Goal: Transaction & Acquisition: Purchase product/service

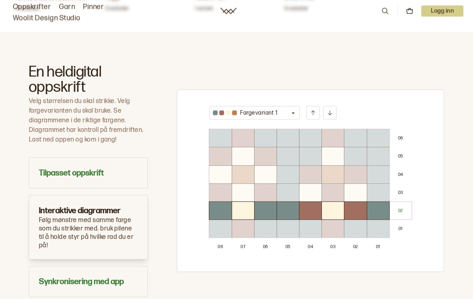
scroll to position [467, 0]
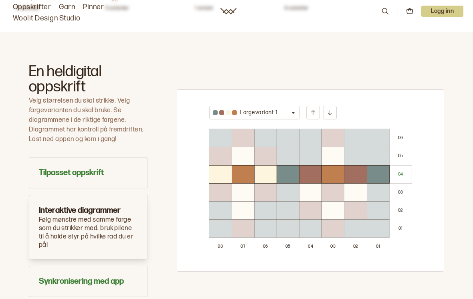
click at [288, 106] on button "Fargevariant 1" at bounding box center [254, 113] width 91 height 14
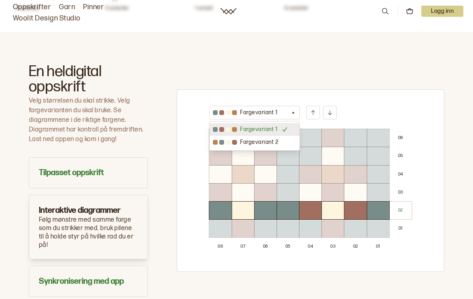
click at [391, 64] on div "Fargevariant 1 Fargevariant 1 Fargevariant 2 0 6 0 5 0 4 0 3 0 2 0 1 0 8 0 7 0 …" at bounding box center [310, 180] width 267 height 233
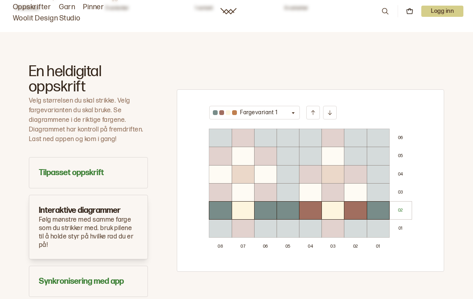
click at [335, 106] on button at bounding box center [330, 113] width 14 height 14
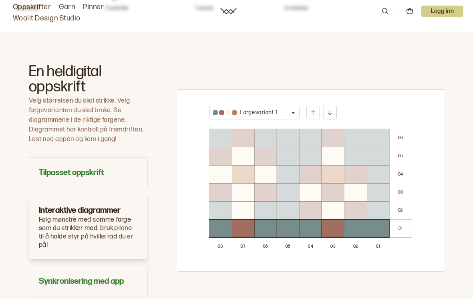
click at [334, 106] on button at bounding box center [330, 113] width 14 height 14
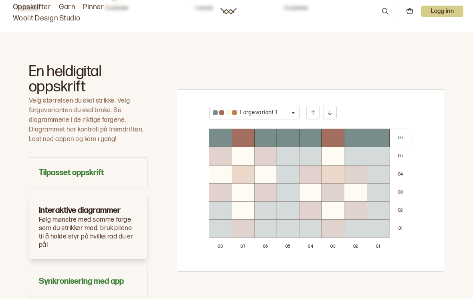
click at [333, 106] on button at bounding box center [330, 113] width 14 height 14
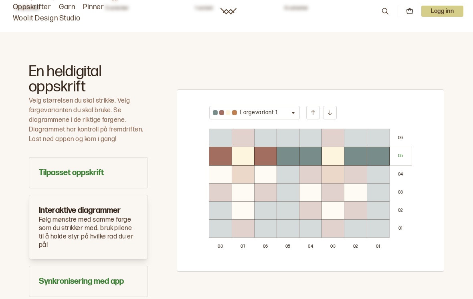
click at [311, 106] on button at bounding box center [313, 113] width 14 height 14
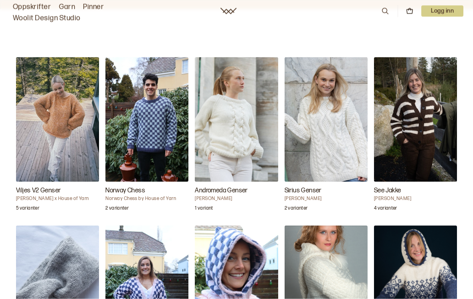
scroll to position [794, 0]
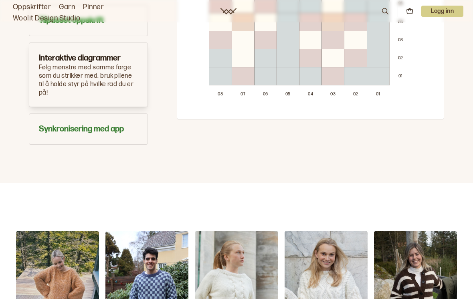
click at [69, 9] on link "Garn" at bounding box center [67, 7] width 16 height 11
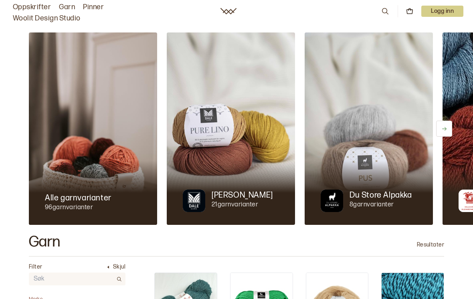
click at [22, 5] on link "Oppskrifter" at bounding box center [32, 7] width 38 height 11
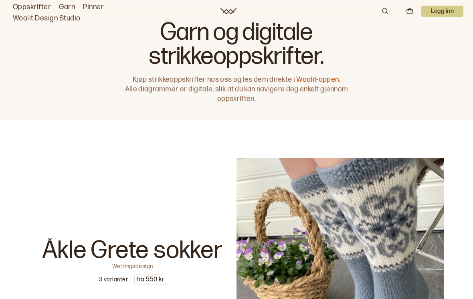
click at [381, 14] on icon at bounding box center [385, 11] width 9 height 9
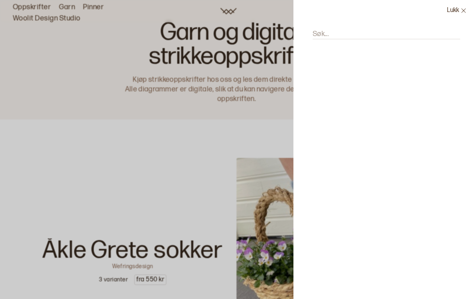
click at [362, 38] on input "Søk..." at bounding box center [387, 34] width 148 height 10
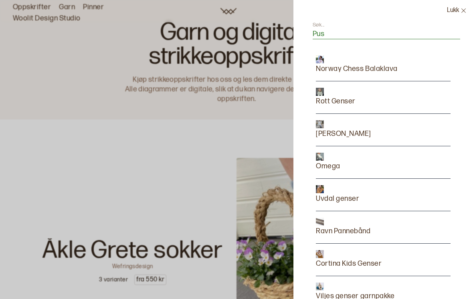
type input "Pus"
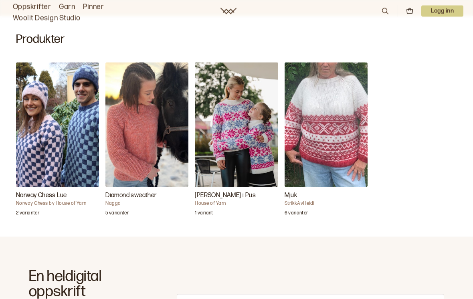
scroll to position [263, 0]
click at [231, 140] on img "Carly Genser i Pus" at bounding box center [236, 124] width 83 height 125
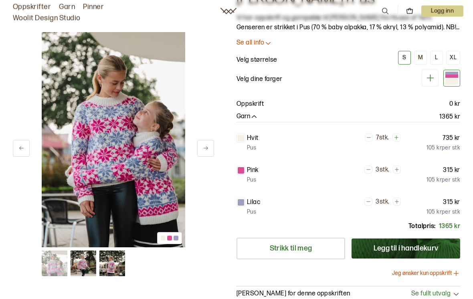
scroll to position [51, 0]
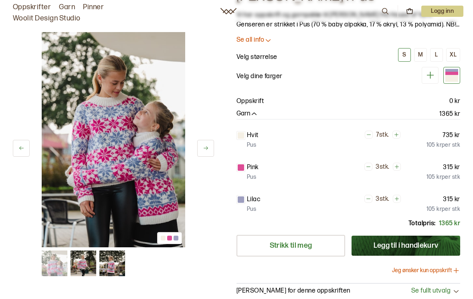
click at [206, 150] on icon at bounding box center [206, 148] width 6 height 6
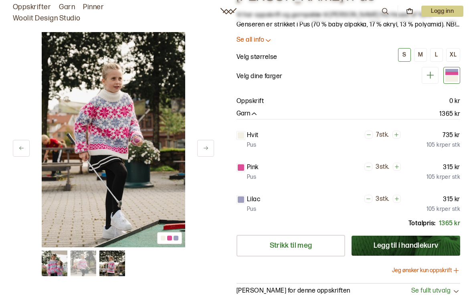
click at [204, 152] on button at bounding box center [205, 148] width 17 height 17
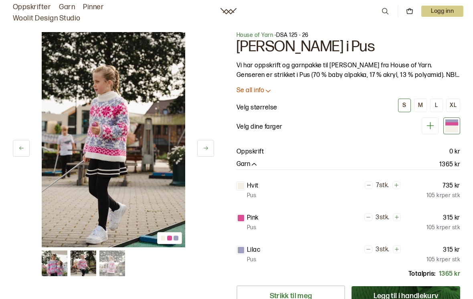
scroll to position [0, 0]
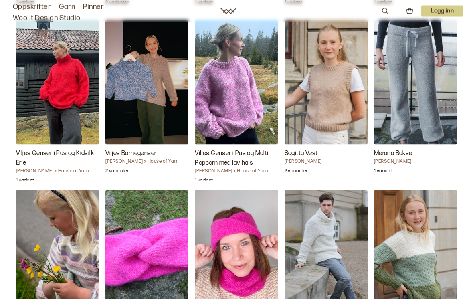
scroll to position [1169, 0]
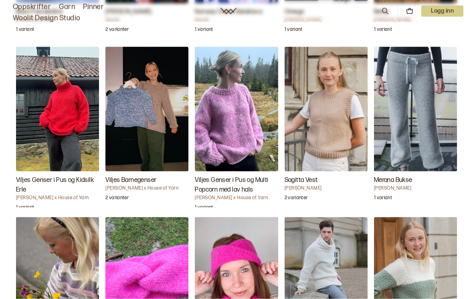
click at [56, 88] on img "Viljes Genser i Pus og Kidsilk Erle" at bounding box center [57, 109] width 83 height 125
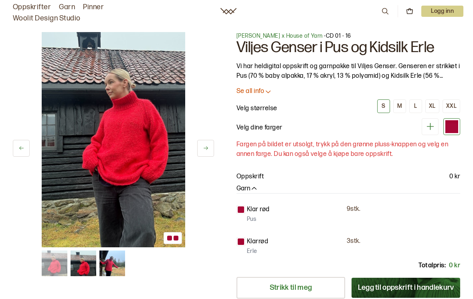
click at [206, 154] on button at bounding box center [205, 148] width 17 height 17
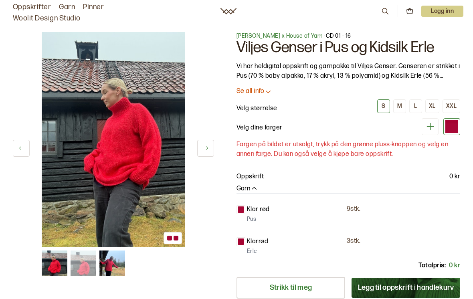
click at [207, 155] on button at bounding box center [205, 148] width 17 height 17
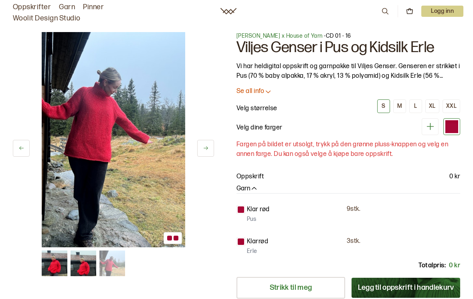
click at [206, 156] on button at bounding box center [205, 148] width 17 height 17
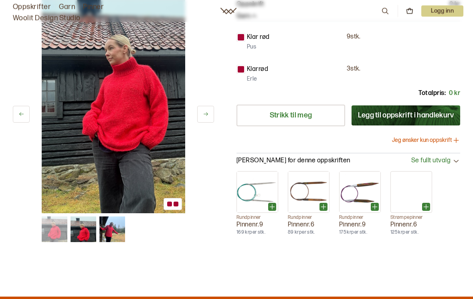
scroll to position [167, 0]
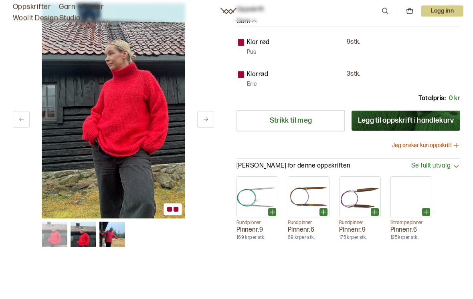
click at [415, 123] on button "Legg til oppskrift i handlekurv" at bounding box center [406, 121] width 109 height 20
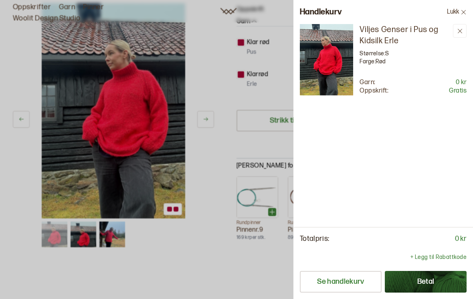
click at [464, 30] on button at bounding box center [460, 31] width 14 height 14
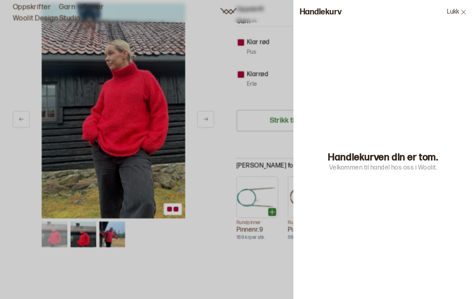
click at [469, 13] on button "Lukk" at bounding box center [457, 12] width 32 height 24
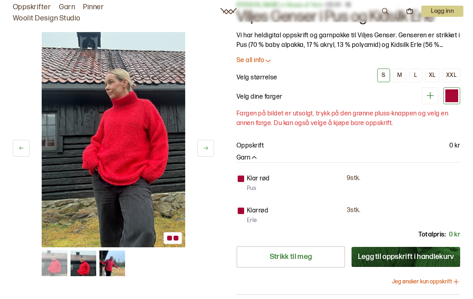
scroll to position [30, 0]
click at [418, 77] on button "L" at bounding box center [415, 76] width 13 height 14
click at [402, 75] on div "M" at bounding box center [399, 75] width 5 height 7
click at [415, 78] on div "L" at bounding box center [415, 75] width 3 height 7
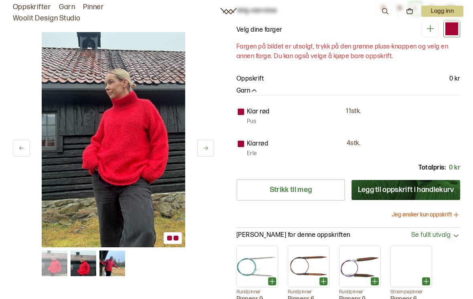
scroll to position [101, 0]
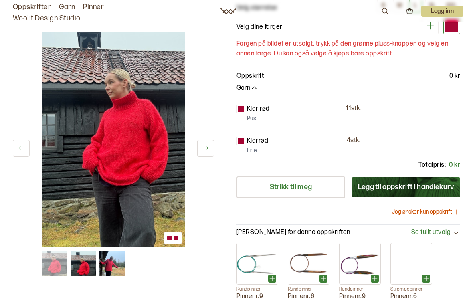
click at [424, 185] on button "Legg til oppskrift i handlekurv" at bounding box center [406, 187] width 109 height 20
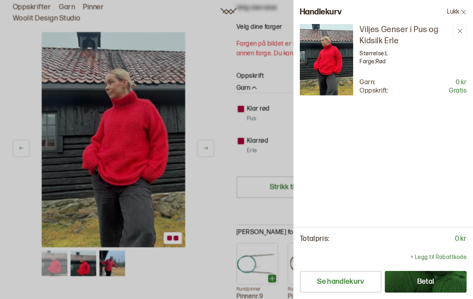
click at [443, 293] on button "Betal" at bounding box center [426, 282] width 82 height 22
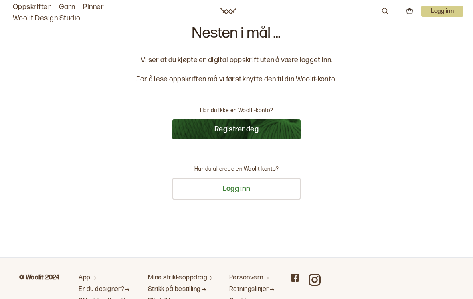
click at [292, 127] on button "Registrer deg" at bounding box center [236, 129] width 128 height 20
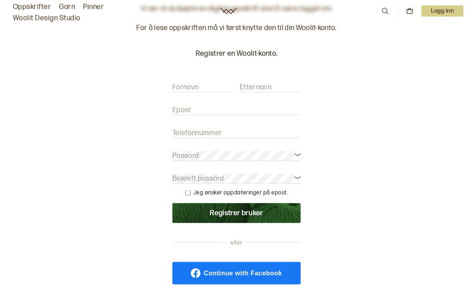
scroll to position [47, 0]
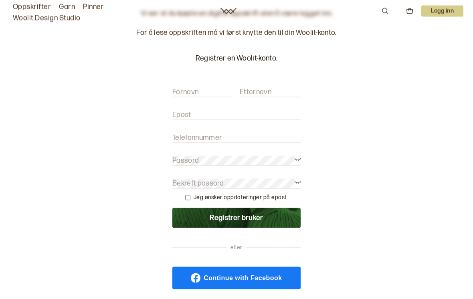
click at [205, 87] on input "Fornavn" at bounding box center [202, 92] width 61 height 10
type input "Eva"
click at [268, 93] on label "Etternavn" at bounding box center [256, 92] width 32 height 10
click at [268, 93] on input "Etternavn" at bounding box center [270, 92] width 61 height 10
type input "Muggerud"
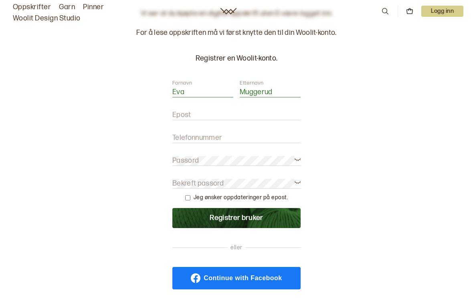
click at [186, 117] on label "Epost" at bounding box center [181, 115] width 19 height 10
click at [186, 117] on input "Epost" at bounding box center [236, 115] width 128 height 10
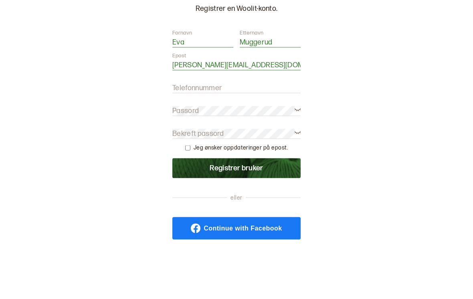
type input "Eva.Muggerud@hotmail.com"
click at [275, 133] on input "Telefonnummer" at bounding box center [236, 138] width 128 height 10
type input "91000171"
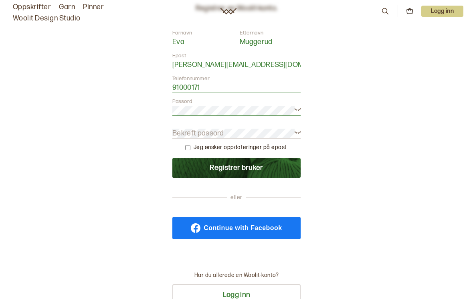
click at [188, 130] on label "Bekreft passord" at bounding box center [198, 134] width 52 height 10
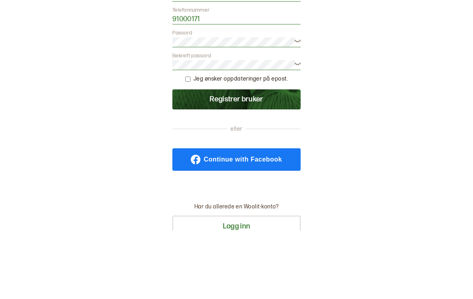
scroll to position [165, 0]
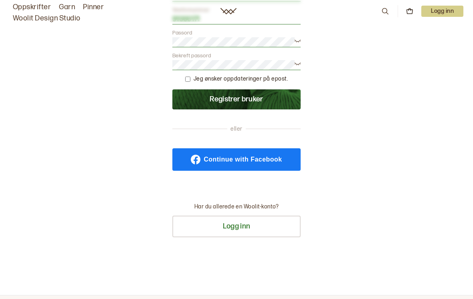
click at [190, 78] on input "checkbox" at bounding box center [187, 79] width 5 height 5
checkbox input "true"
click at [186, 101] on button "Registrer bruker" at bounding box center [236, 99] width 128 height 20
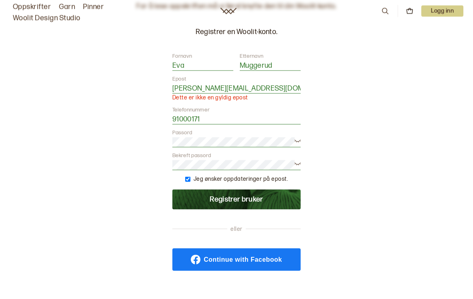
scroll to position [65, 0]
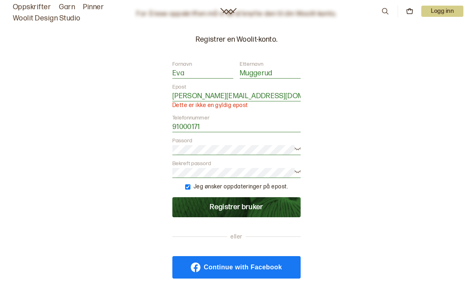
click at [277, 95] on input "Eva.Muggerud@hotmail.com" at bounding box center [236, 96] width 128 height 10
type input "Eva.Muggerud@hotmail.com"
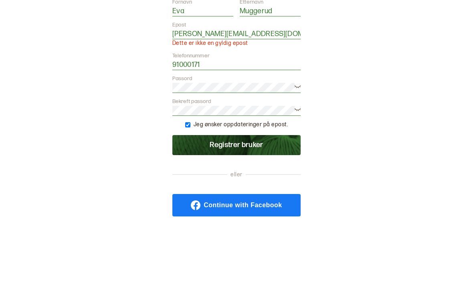
scroll to position [128, 0]
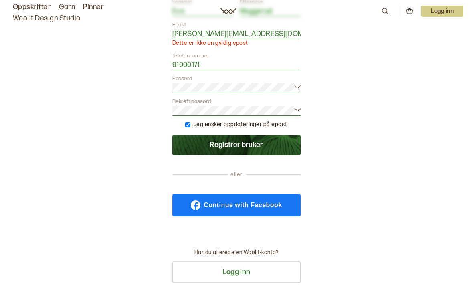
click at [280, 148] on button "Registrer bruker" at bounding box center [236, 145] width 128 height 20
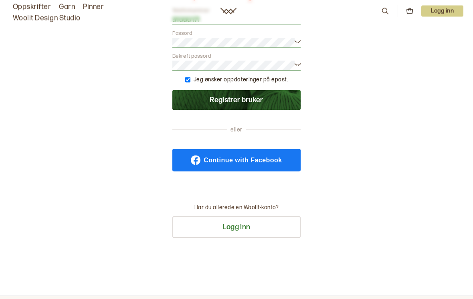
click at [287, 228] on button "Logg inn" at bounding box center [236, 228] width 128 height 22
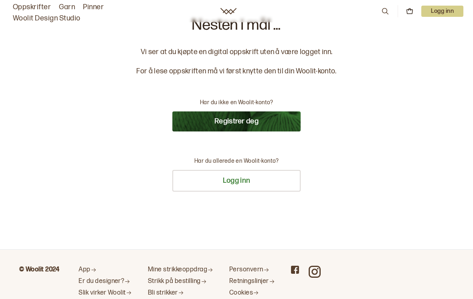
scroll to position [0, 0]
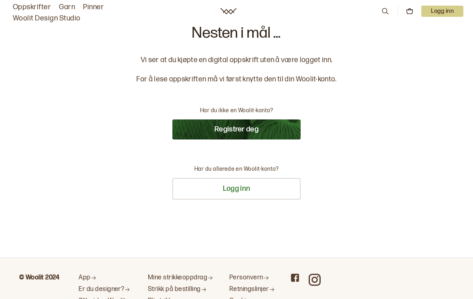
click at [273, 189] on button "Logg inn" at bounding box center [236, 189] width 128 height 22
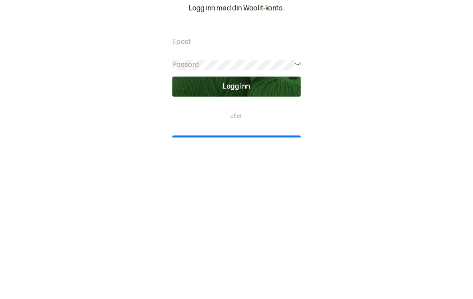
click at [265, 199] on input "Epost" at bounding box center [236, 204] width 128 height 10
type input "e"
click at [55, 83] on div "Nesten i mål ... Vi ser at du kjøpte en digital oppskrift uten å være logget in…" at bounding box center [236, 188] width 473 height 377
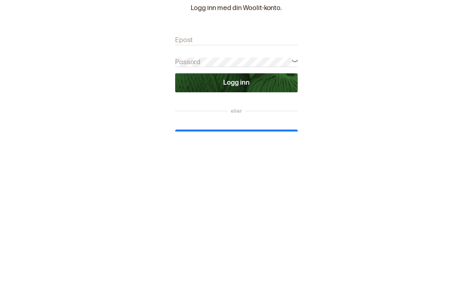
scroll to position [162, 0]
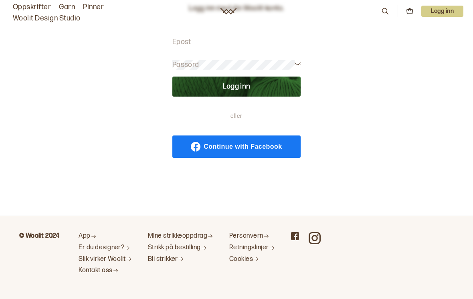
click at [293, 141] on link "Continue with Facebook" at bounding box center [236, 147] width 128 height 22
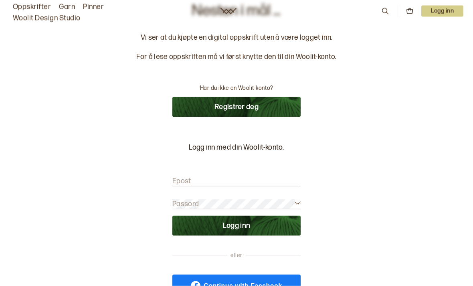
scroll to position [0, 0]
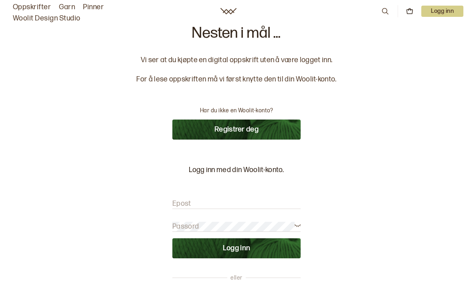
click at [260, 197] on form "Epost Passord Logg inn" at bounding box center [236, 224] width 128 height 67
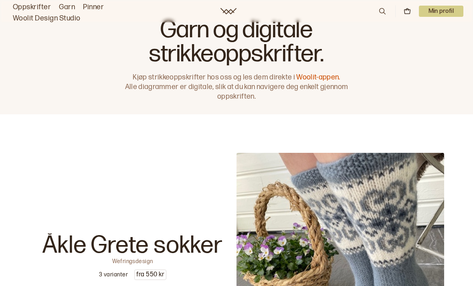
click at [404, 16] on div "0 Min profil" at bounding box center [420, 11] width 85 height 12
click at [406, 8] on icon at bounding box center [407, 9] width 2 height 2
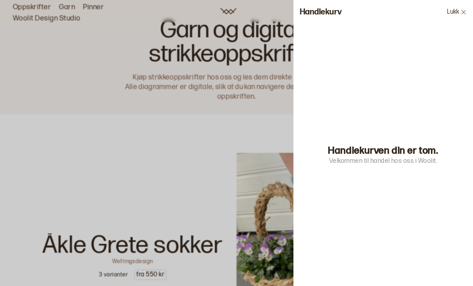
click at [62, 54] on div at bounding box center [236, 143] width 473 height 286
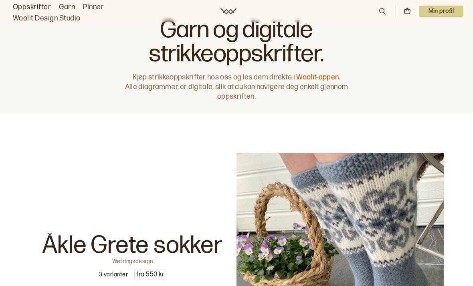
click at [383, 10] on icon at bounding box center [382, 11] width 9 height 9
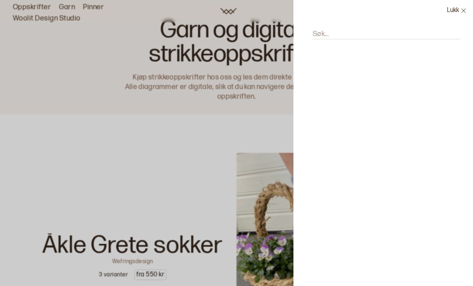
click at [426, 32] on input "Søk..." at bounding box center [387, 34] width 148 height 10
click at [61, 32] on div at bounding box center [236, 143] width 473 height 286
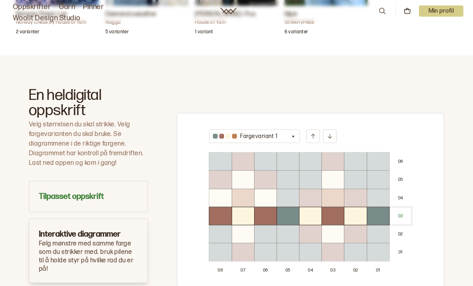
click at [45, 191] on h3 "Tilpasset oppskrift" at bounding box center [88, 196] width 99 height 11
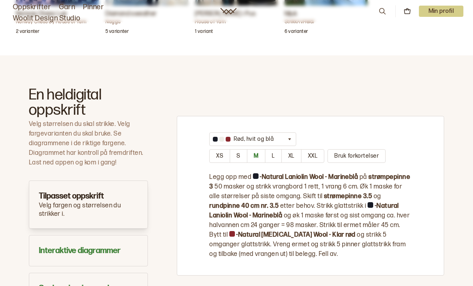
click at [276, 132] on button "Rød, hvit og blå" at bounding box center [252, 139] width 87 height 14
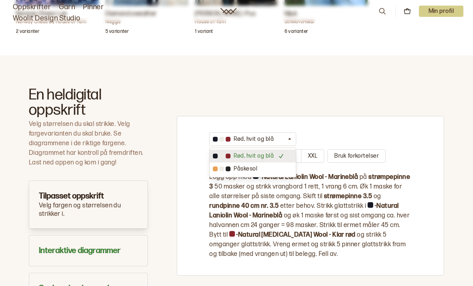
click at [256, 265] on div "Rød, hvit og blå Rød, hvit og blå Påskesol XS S M L XL XXL Bruk forkortelser Le…" at bounding box center [310, 195] width 267 height 217
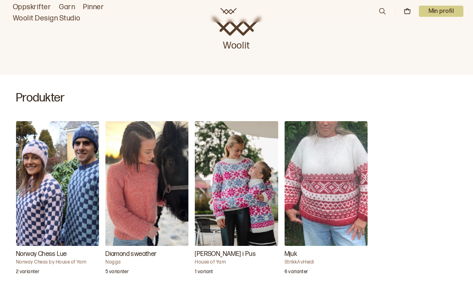
scroll to position [203, 0]
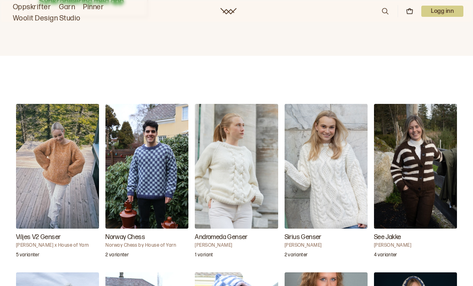
scroll to position [746, 0]
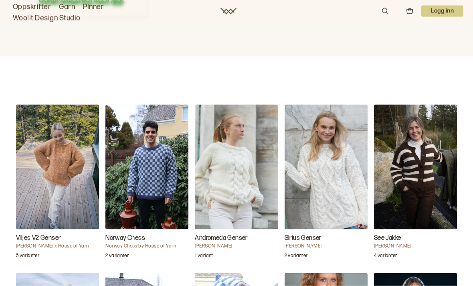
click at [424, 136] on img "See Jakke" at bounding box center [415, 167] width 83 height 125
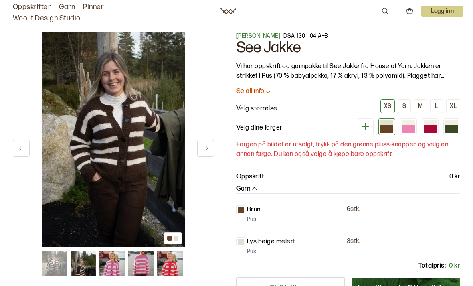
click at [212, 150] on button at bounding box center [205, 148] width 17 height 17
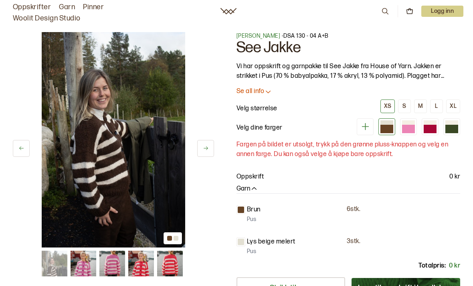
click at [209, 146] on button at bounding box center [205, 148] width 17 height 17
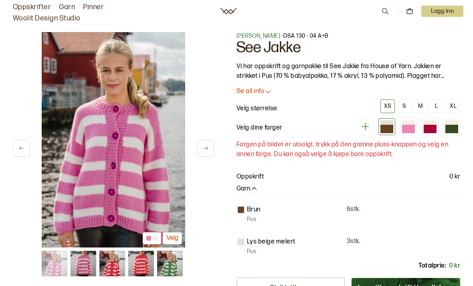
click at [206, 149] on icon at bounding box center [206, 148] width 6 height 6
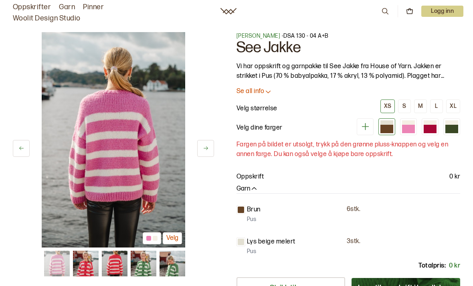
click at [208, 146] on icon at bounding box center [206, 148] width 6 height 6
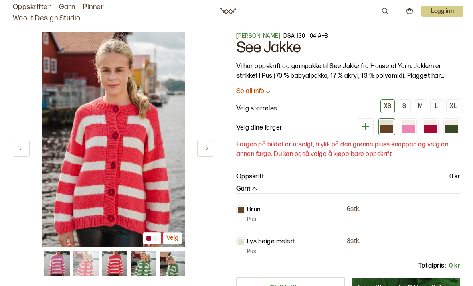
click at [206, 147] on icon at bounding box center [206, 148] width 4 height 4
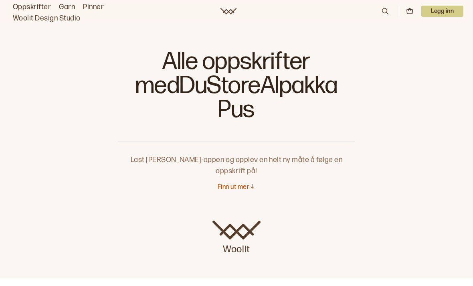
click at [28, 22] on link "Woolit Design Studio" at bounding box center [47, 18] width 68 height 11
